Goal: Transaction & Acquisition: Purchase product/service

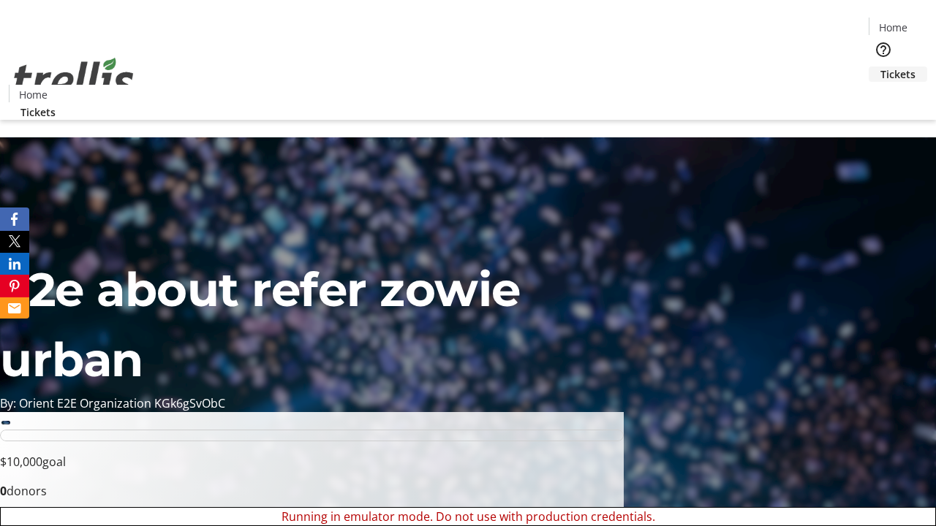
click at [880, 67] on span "Tickets" at bounding box center [897, 74] width 35 height 15
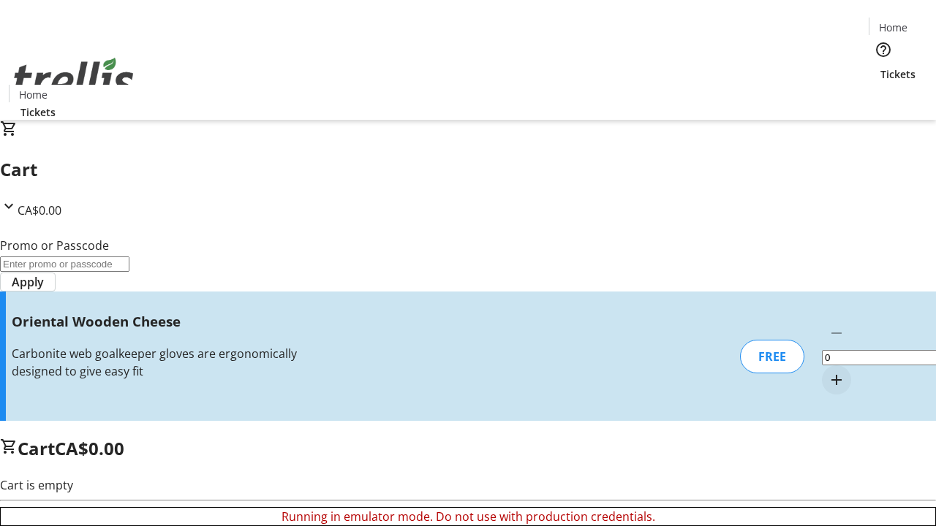
click at [828, 371] on mat-icon "Increment by one" at bounding box center [837, 380] width 18 height 18
type input "1"
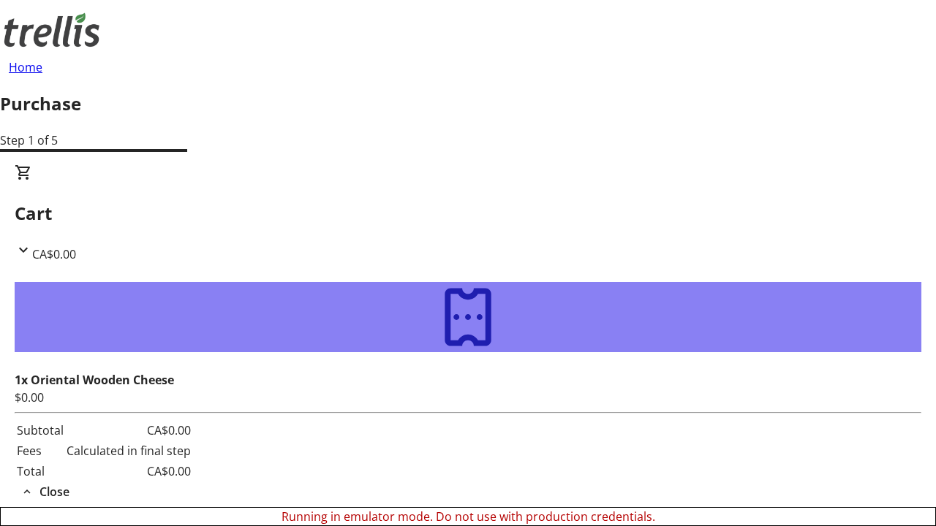
type input "[PERSON_NAME][EMAIL_ADDRESS][DOMAIN_NAME]"
type input "[PERSON_NAME]"
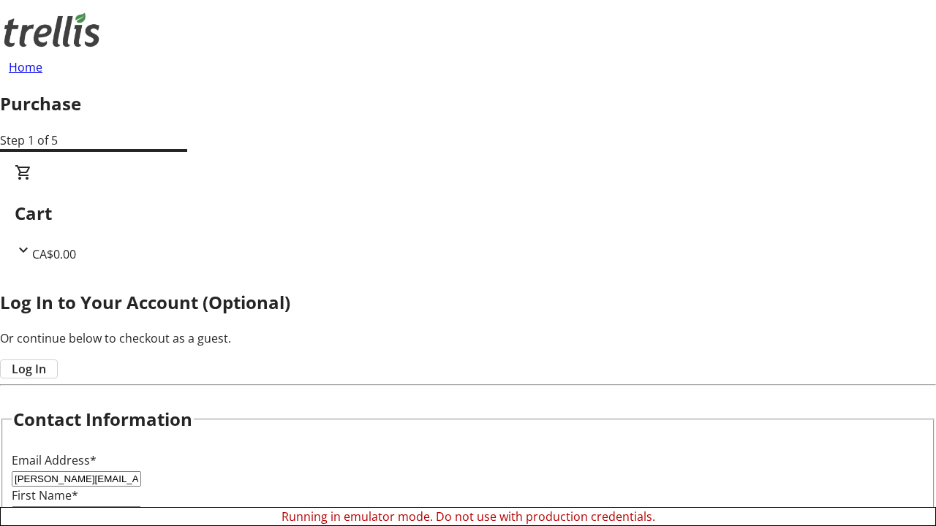
type input "[PERSON_NAME]"
